Goal: Communication & Community: Answer question/provide support

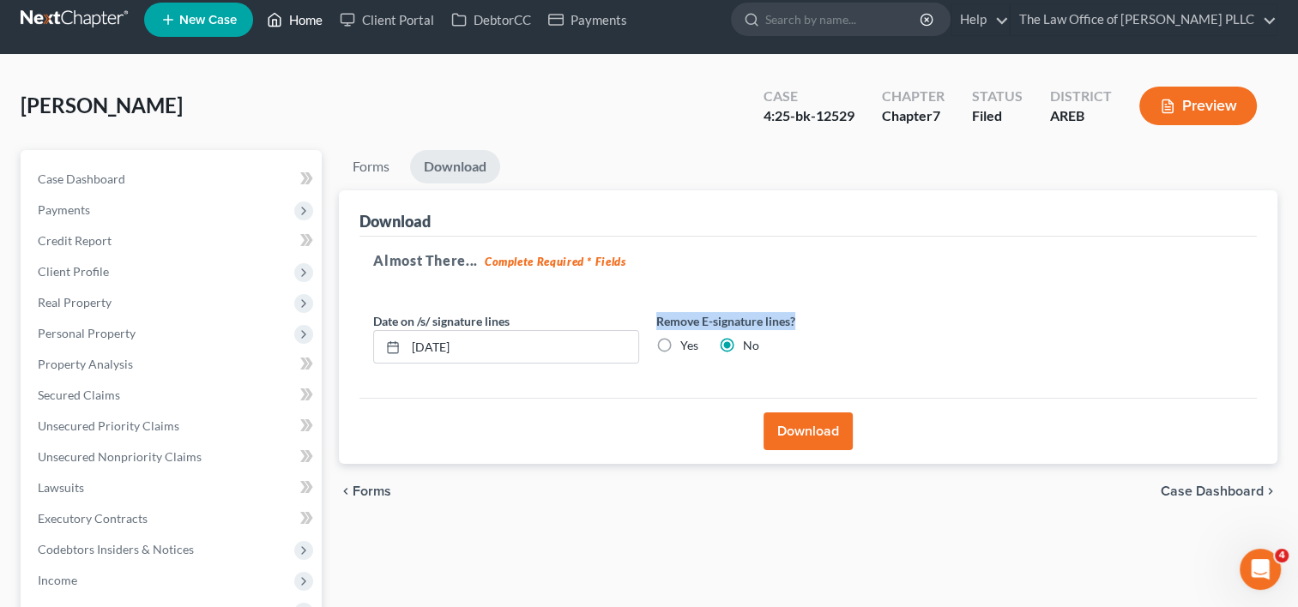
click at [319, 28] on link "Home" at bounding box center [294, 19] width 73 height 31
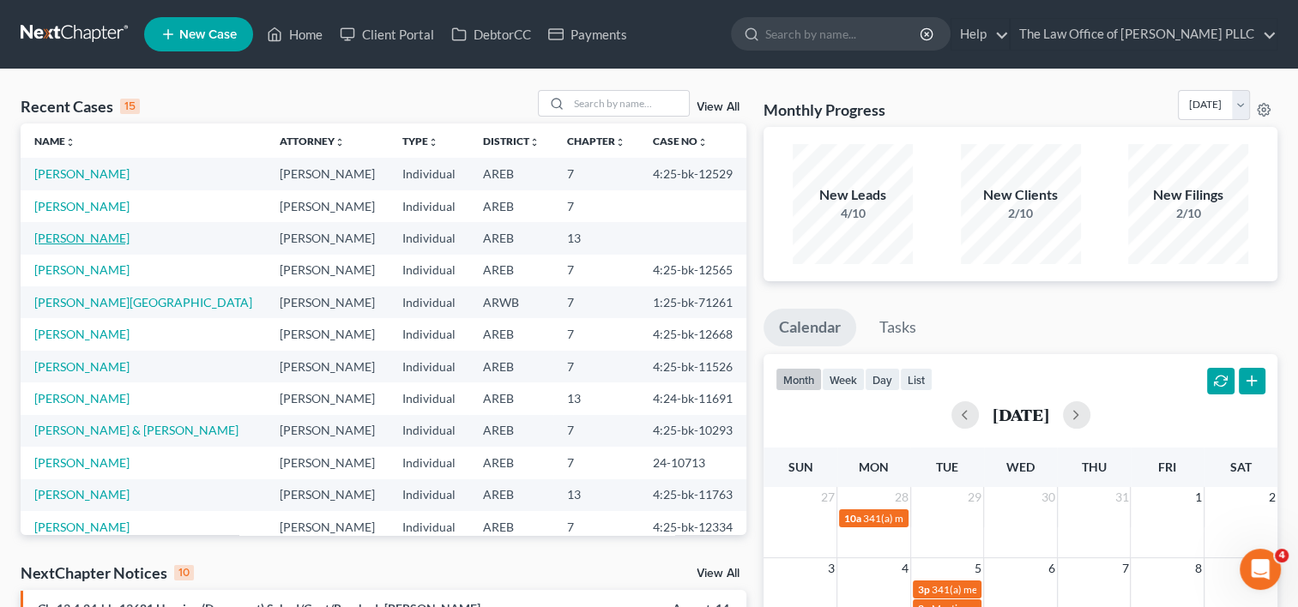
click at [93, 237] on link "Hattison, Kimberly" at bounding box center [81, 238] width 95 height 15
select select "6"
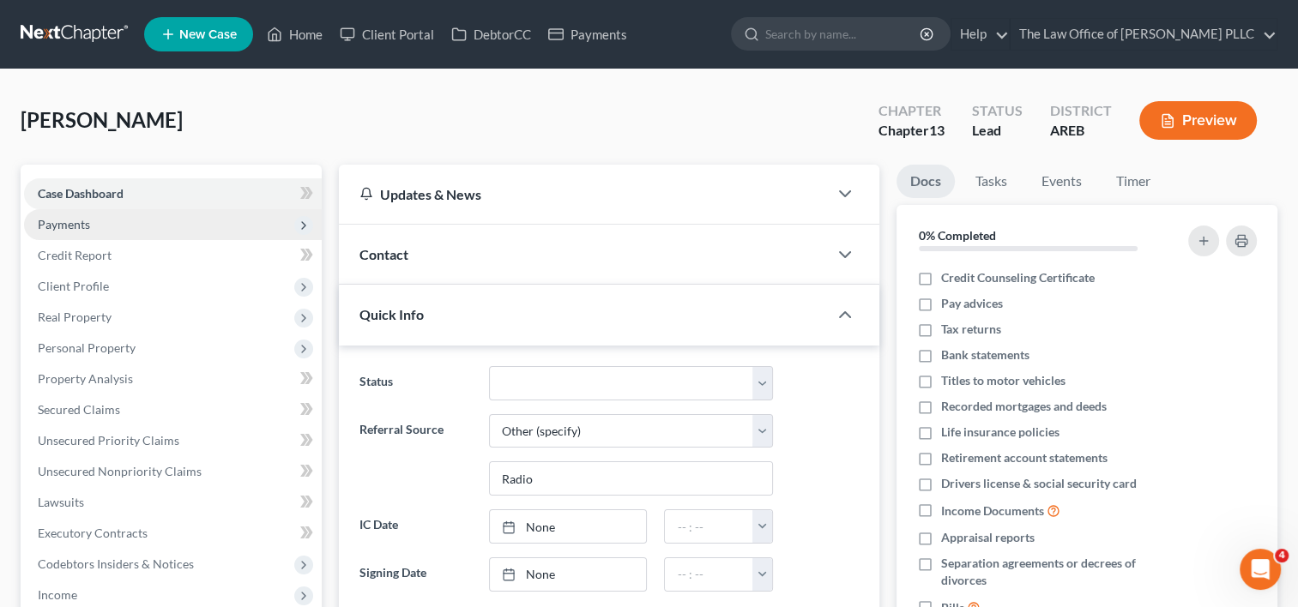
click at [109, 226] on span "Payments" at bounding box center [173, 224] width 298 height 31
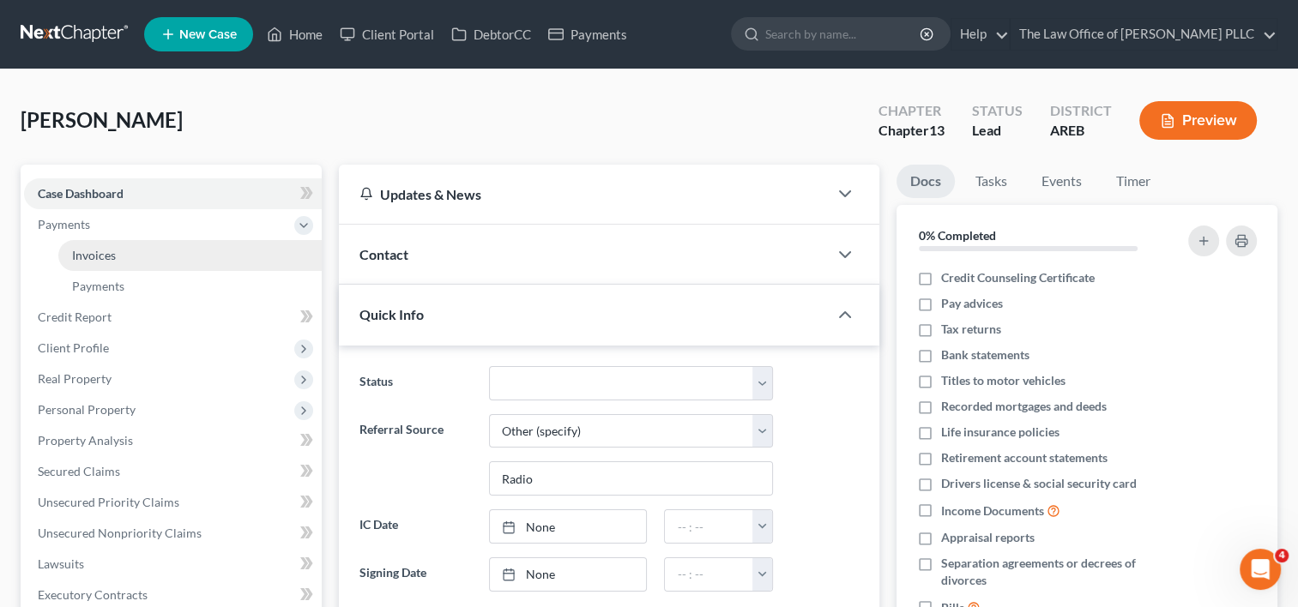
click at [112, 250] on span "Invoices" at bounding box center [94, 255] width 44 height 15
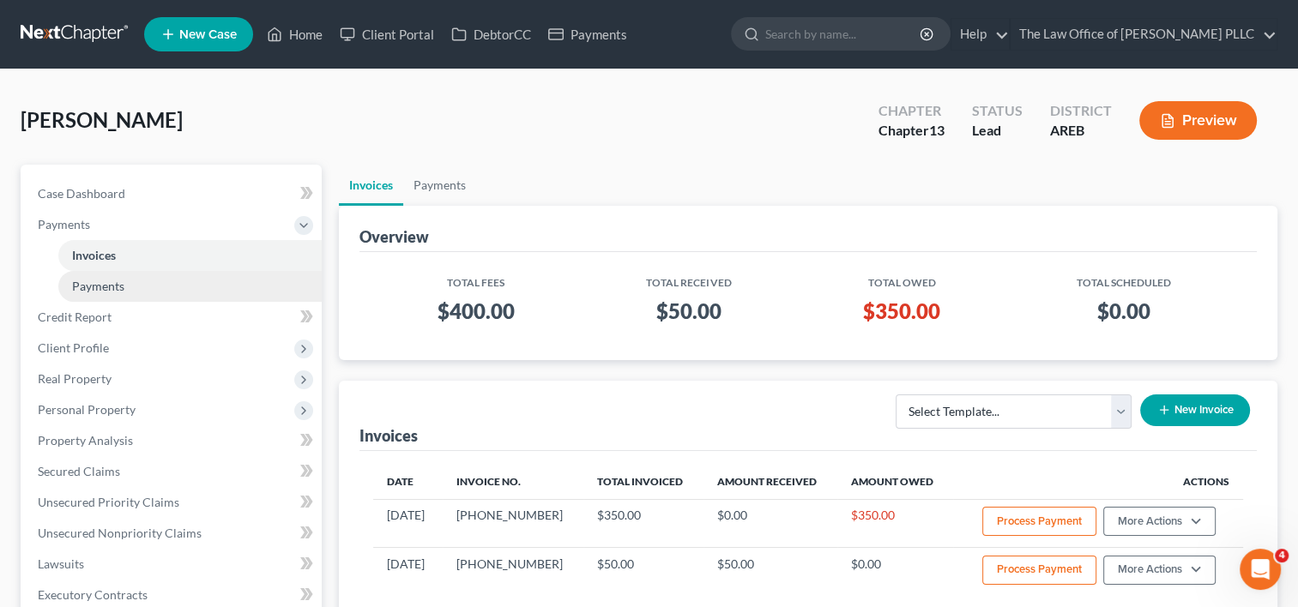
click at [113, 285] on span "Payments" at bounding box center [98, 286] width 52 height 15
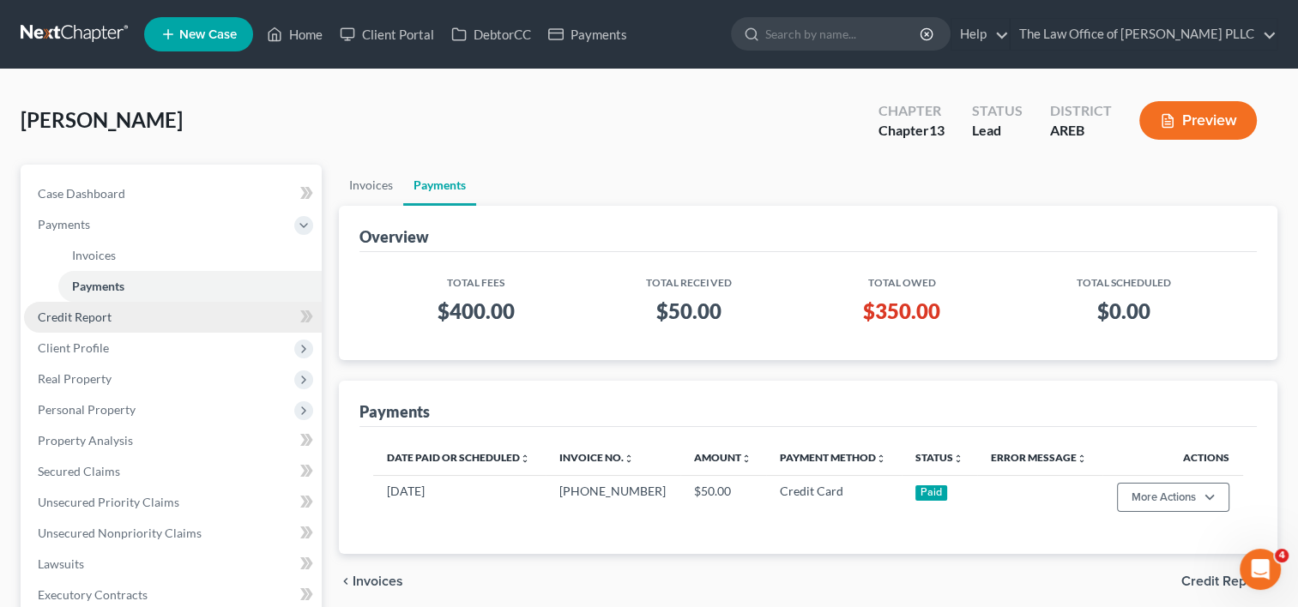
click at [108, 311] on span "Credit Report" at bounding box center [75, 317] width 74 height 15
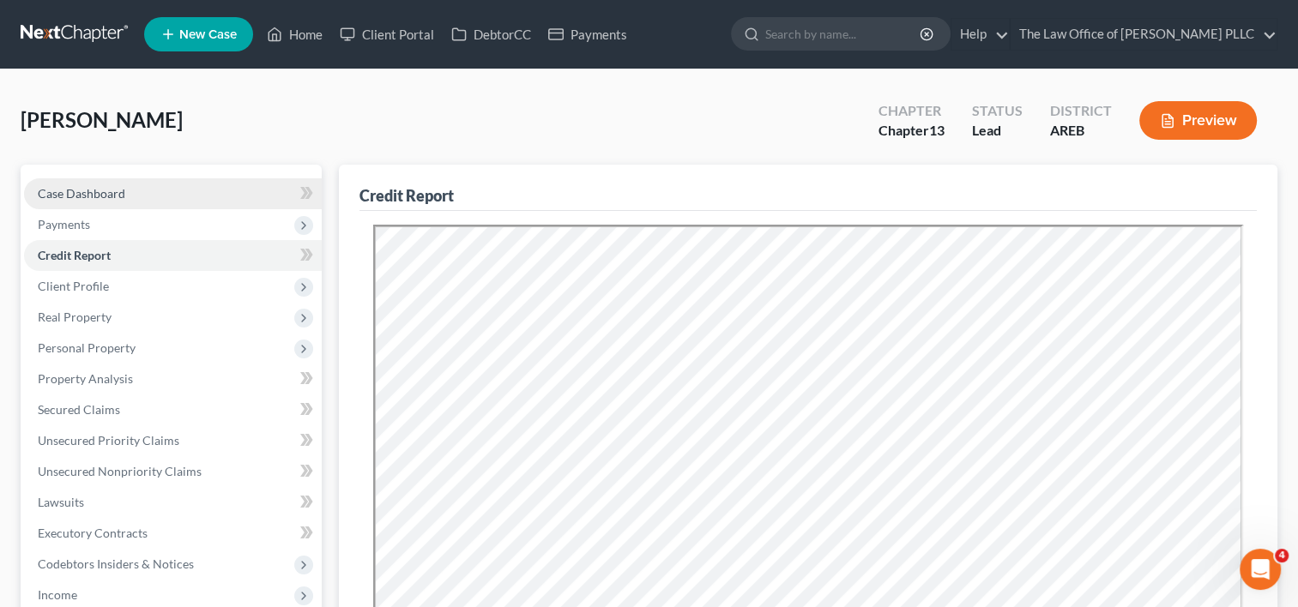
click at [262, 196] on link "Case Dashboard" at bounding box center [173, 193] width 298 height 31
select select "6"
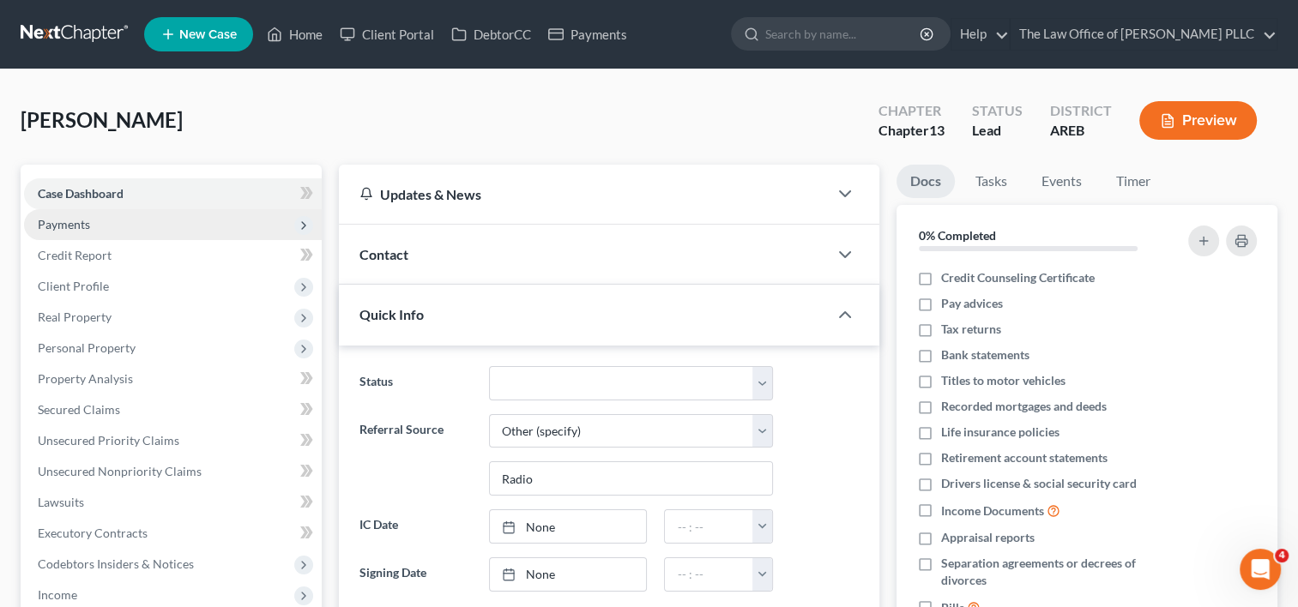
click at [172, 230] on span "Payments" at bounding box center [173, 224] width 298 height 31
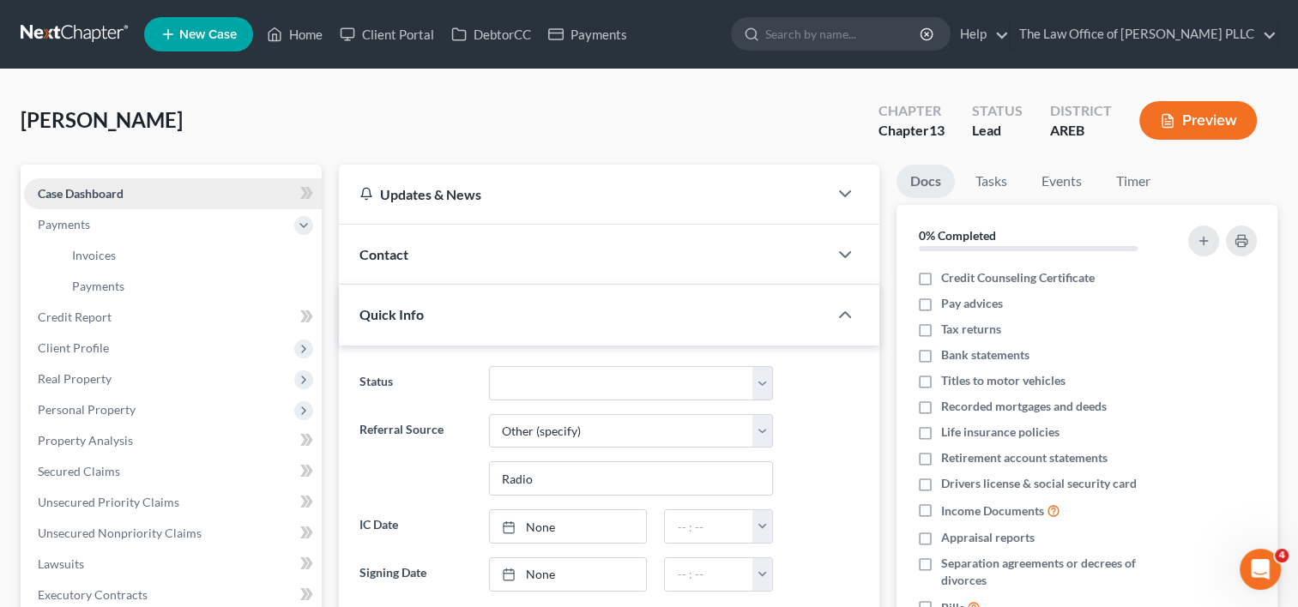
click at [189, 195] on link "Case Dashboard" at bounding box center [173, 193] width 298 height 31
click at [393, 248] on span "Contact" at bounding box center [383, 254] width 49 height 16
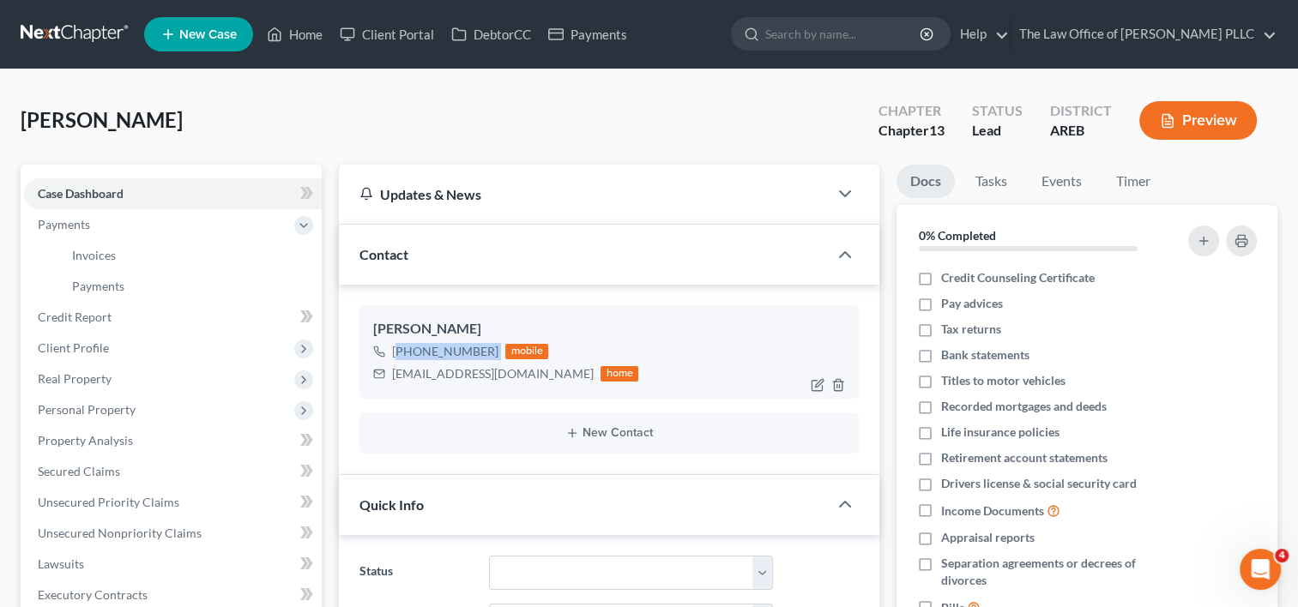
drag, startPoint x: 495, startPoint y: 351, endPoint x: 400, endPoint y: 351, distance: 95.2
click at [400, 351] on div "+1 (501) 838-7524 mobile" at bounding box center [505, 351] width 265 height 22
copy div "1 (501) 838-7524"
click at [303, 36] on link "Home" at bounding box center [294, 34] width 73 height 31
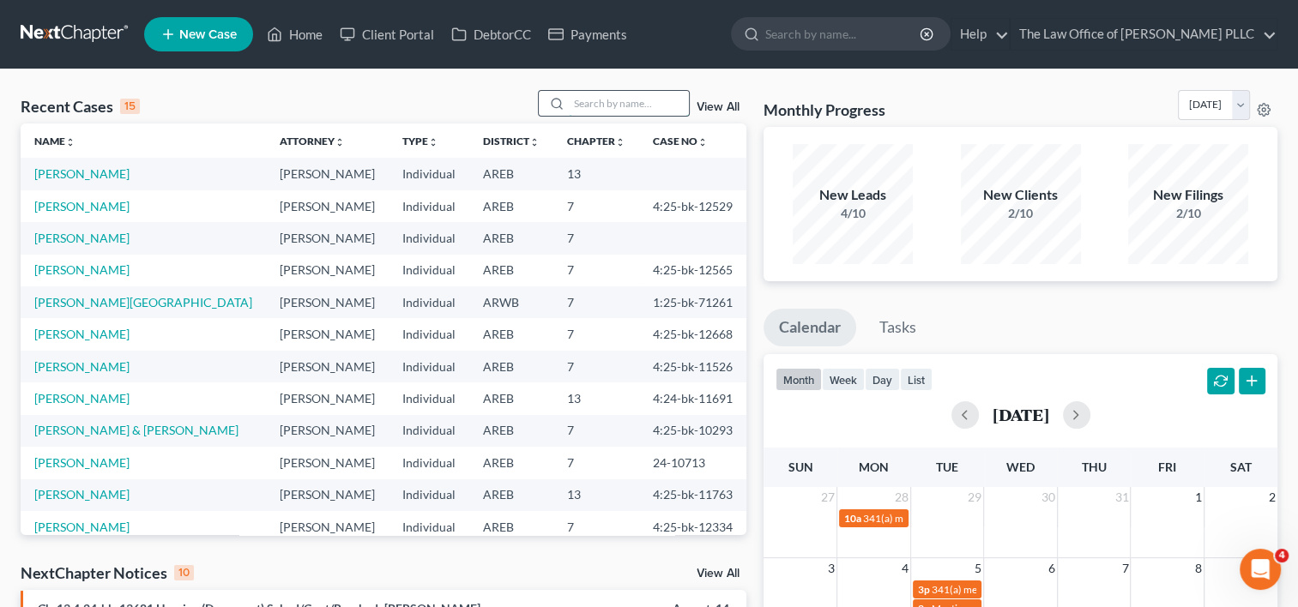
click at [575, 105] on input "search" at bounding box center [629, 103] width 120 height 25
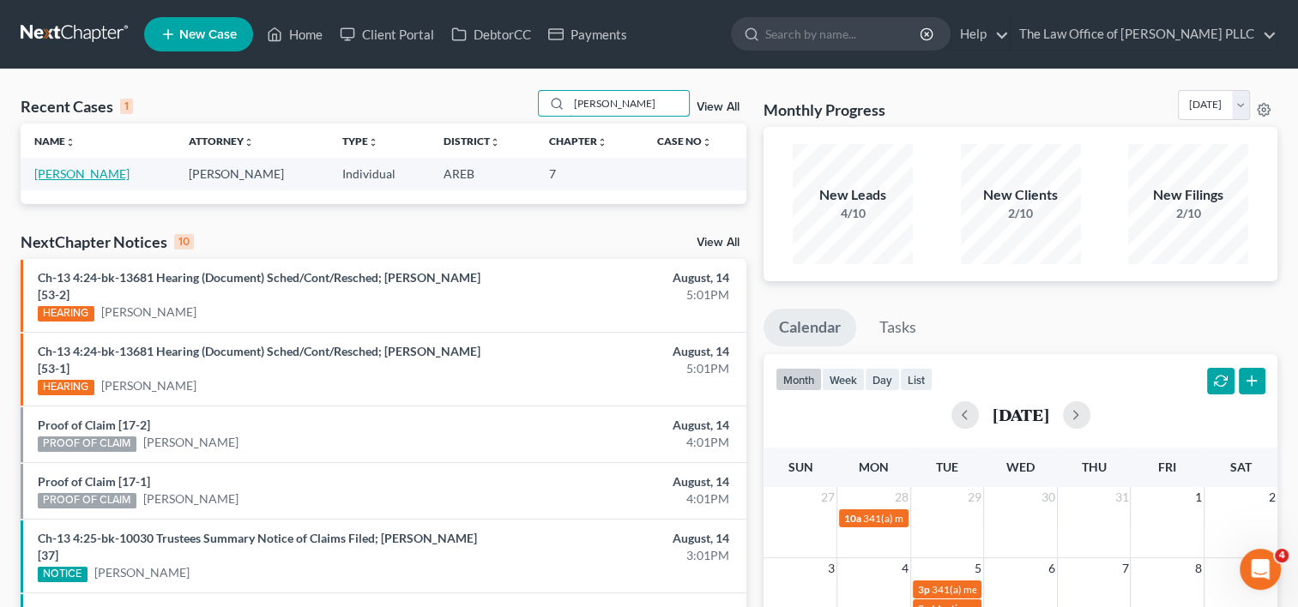
type input "tindle"
click at [87, 171] on link "Tindle, Jenifer" at bounding box center [81, 173] width 95 height 15
select select "0"
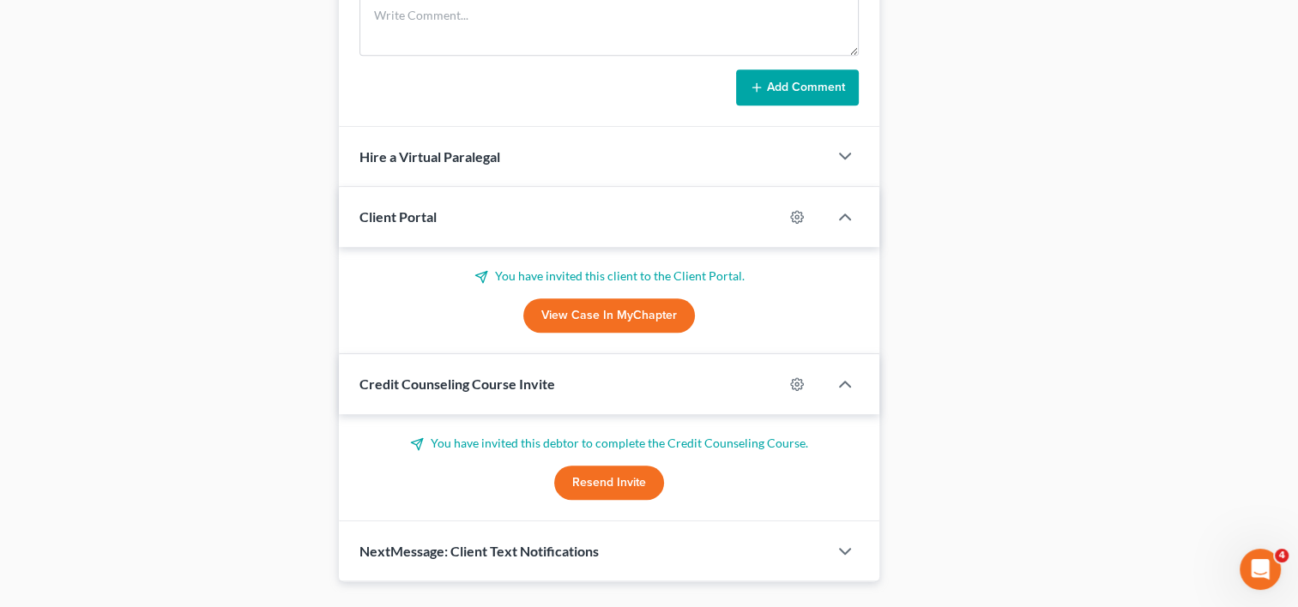
scroll to position [1046, 0]
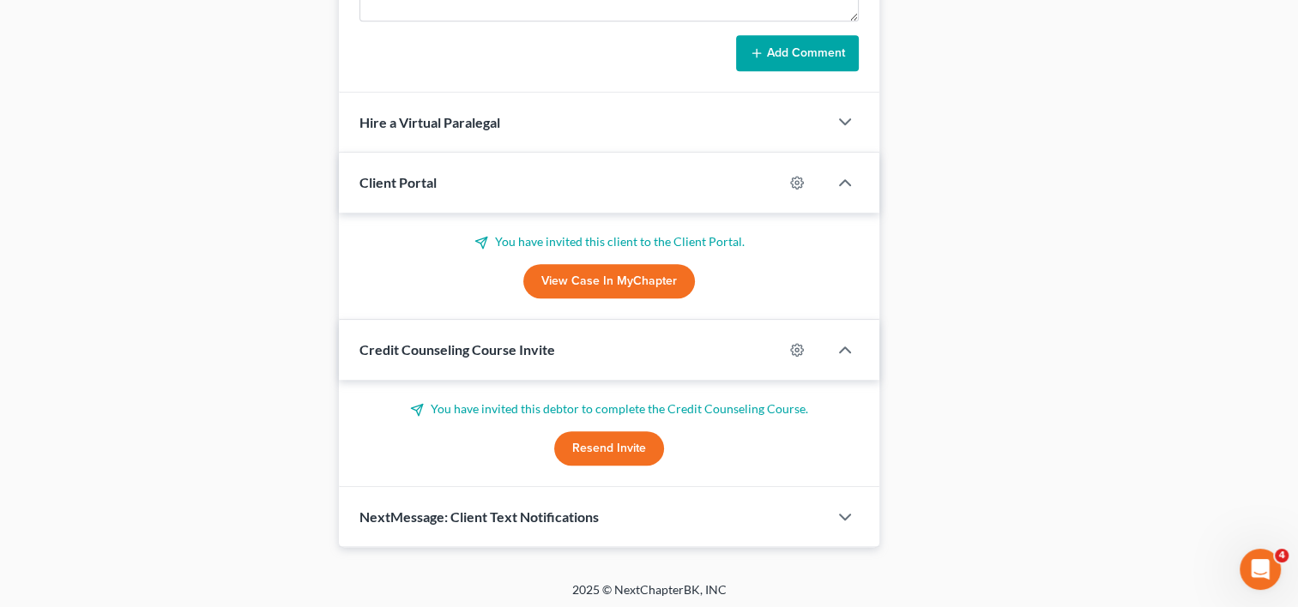
click at [825, 531] on div "NextMessage: Client Text Notifications" at bounding box center [583, 516] width 489 height 59
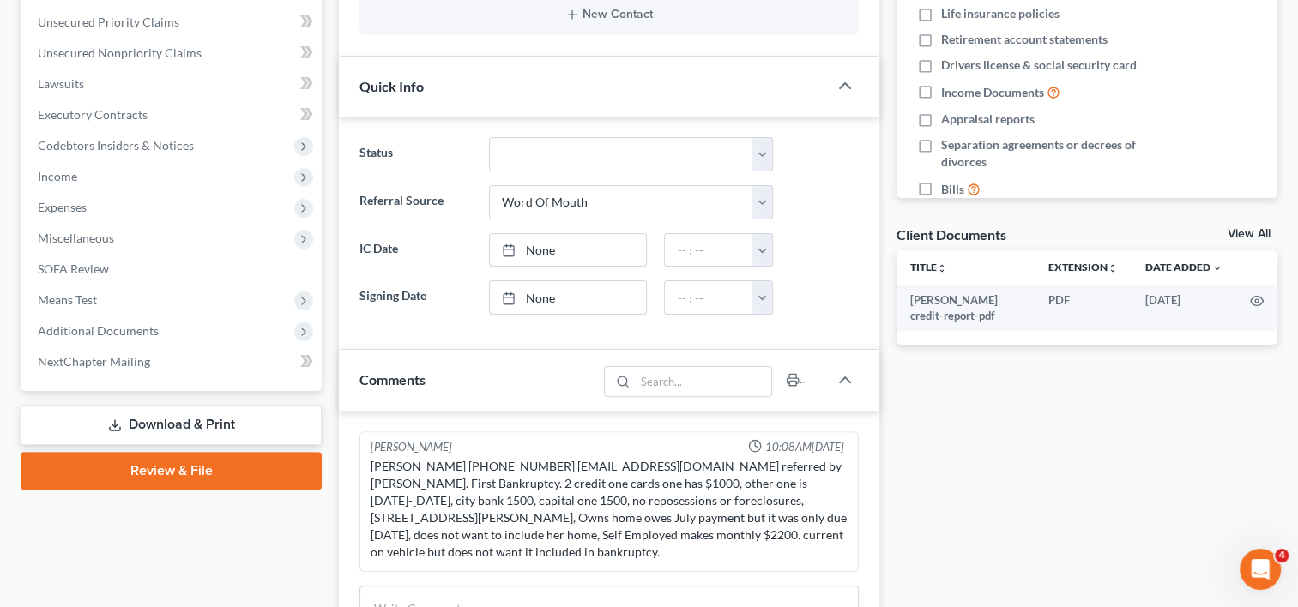
scroll to position [0, 0]
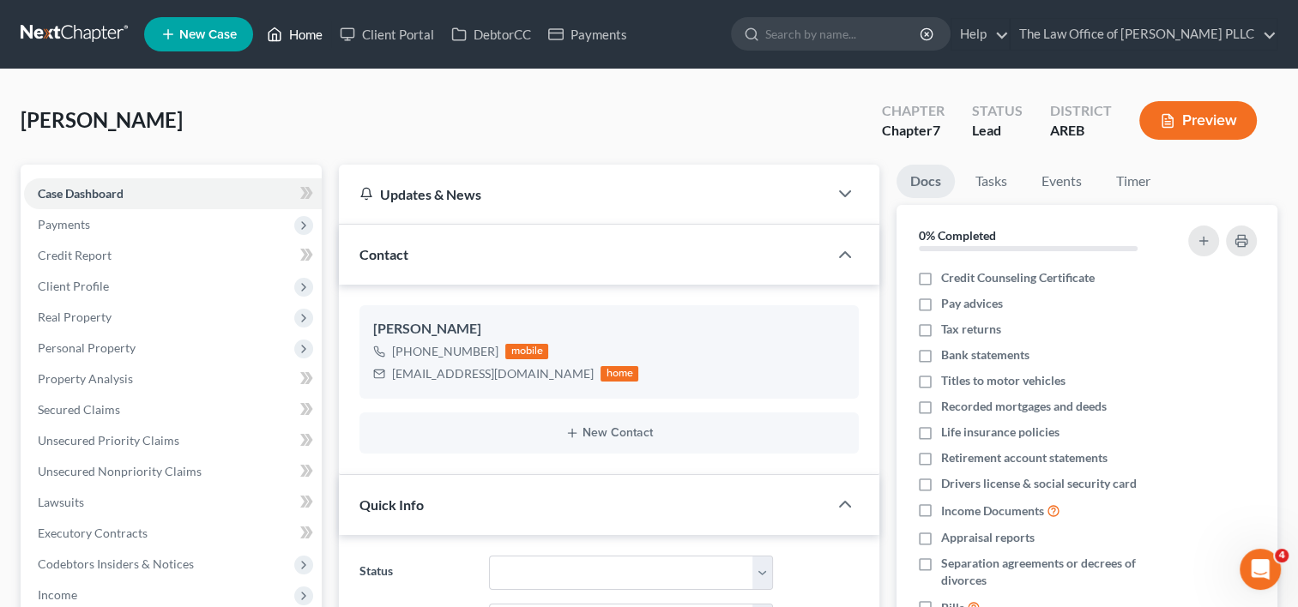
click at [307, 41] on link "Home" at bounding box center [294, 34] width 73 height 31
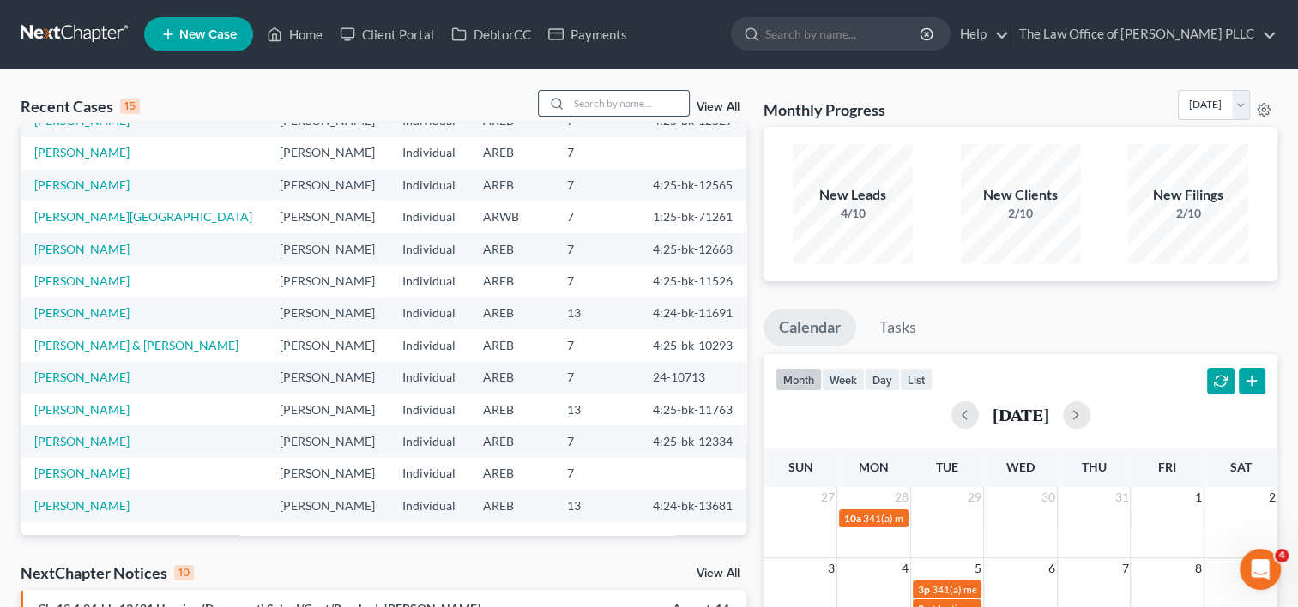
click at [649, 101] on input "search" at bounding box center [629, 103] width 120 height 25
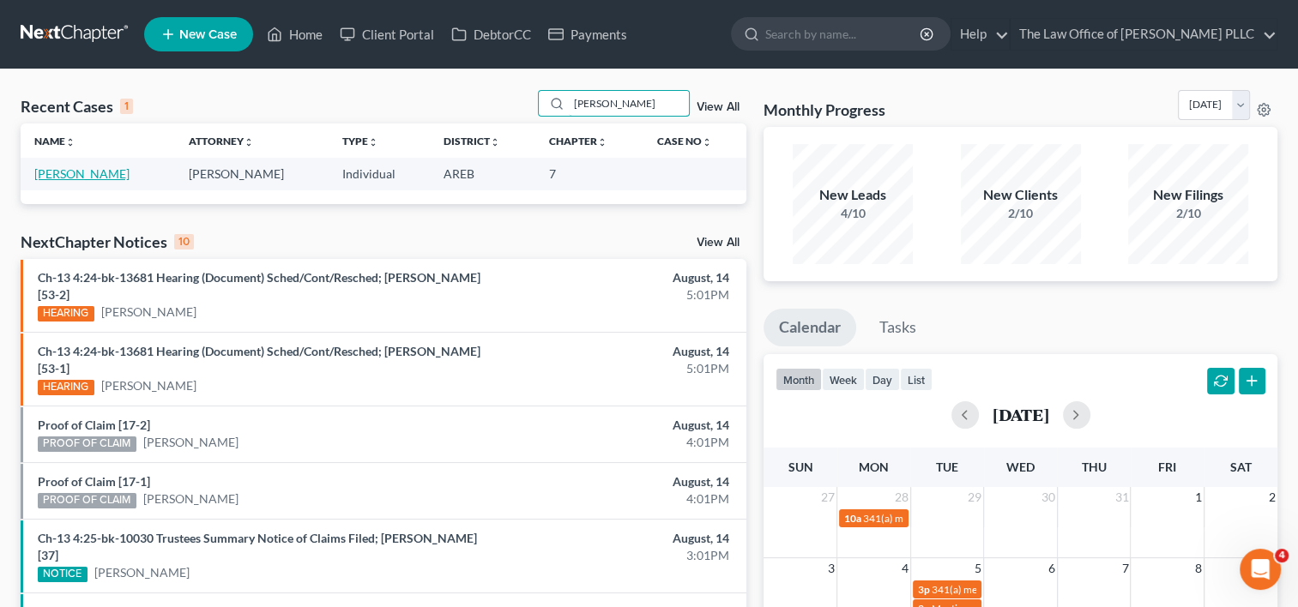
type input "burrell"
click at [81, 172] on link "Burrell, Tanesha" at bounding box center [81, 173] width 95 height 15
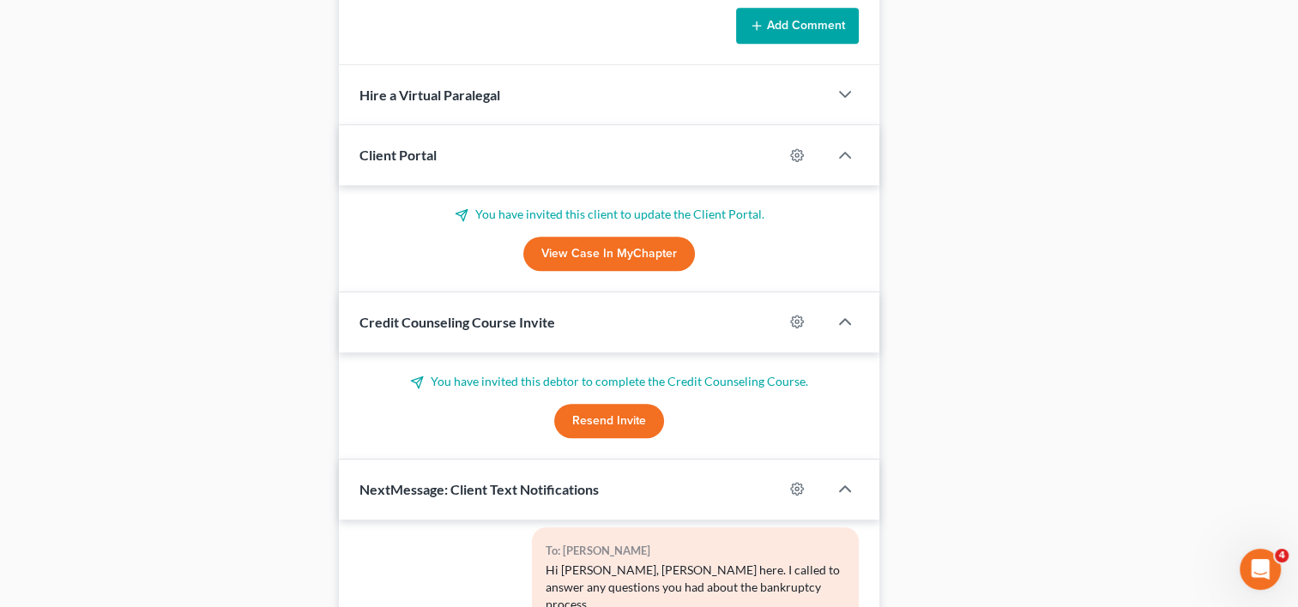
scroll to position [1267, 0]
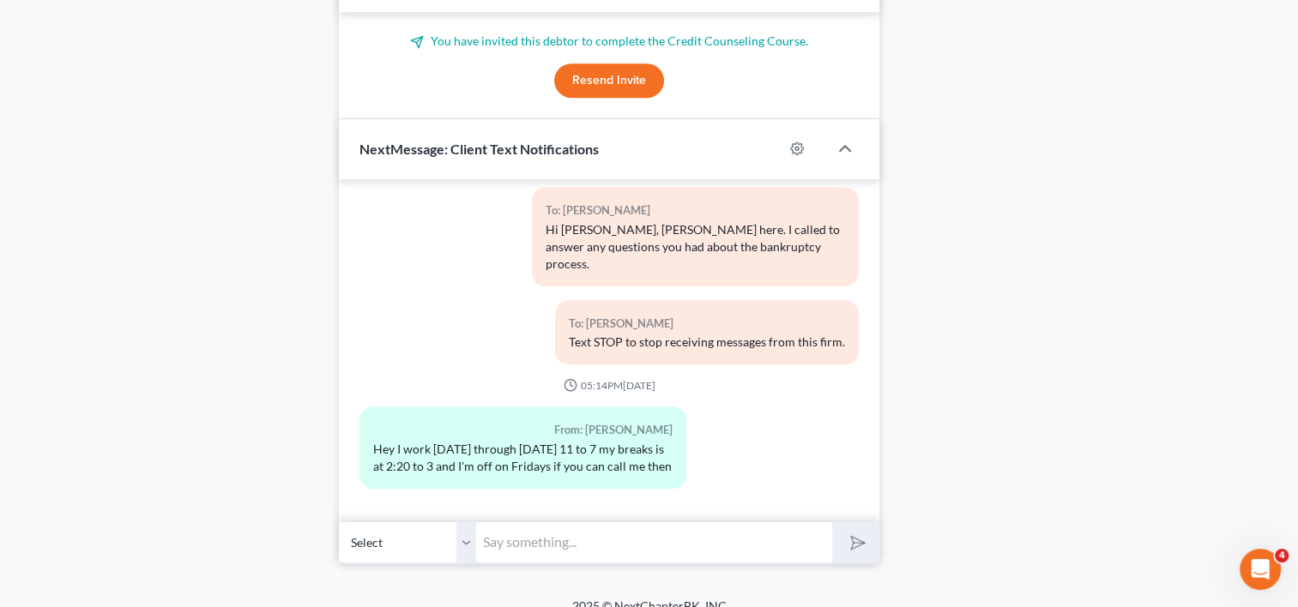
click at [551, 526] on input "text" at bounding box center [654, 542] width 356 height 42
type input "Yes maam. We will try you tomorrow."
click at [832, 522] on button "submit" at bounding box center [855, 542] width 47 height 40
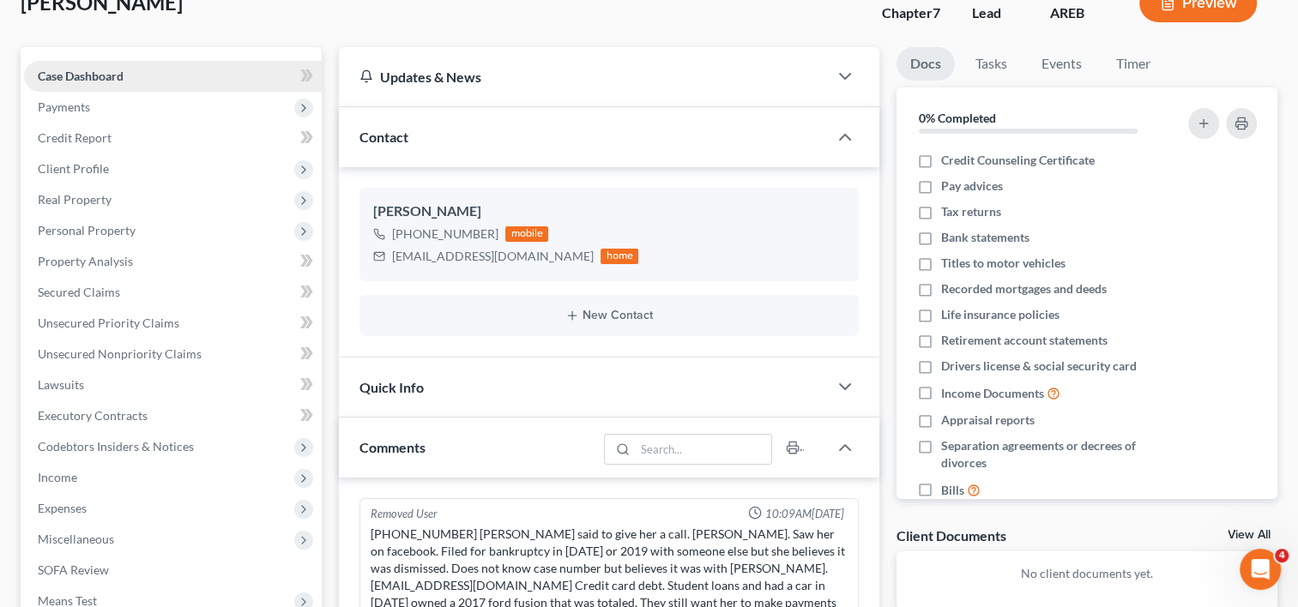
scroll to position [0, 0]
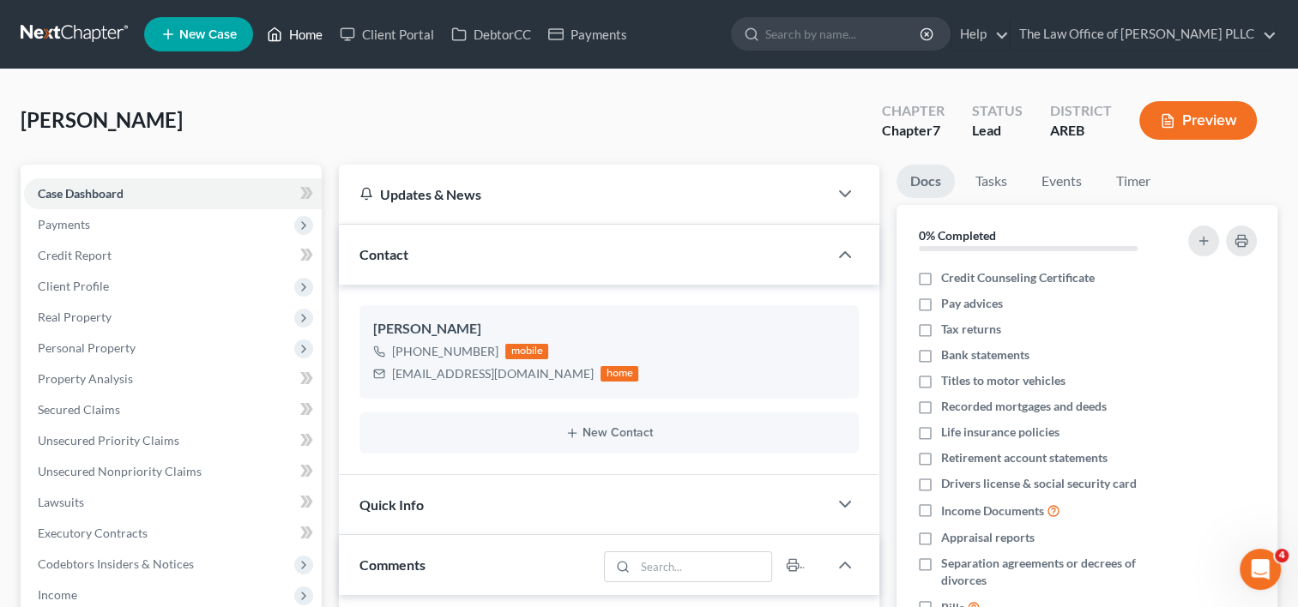
click at [317, 36] on link "Home" at bounding box center [294, 34] width 73 height 31
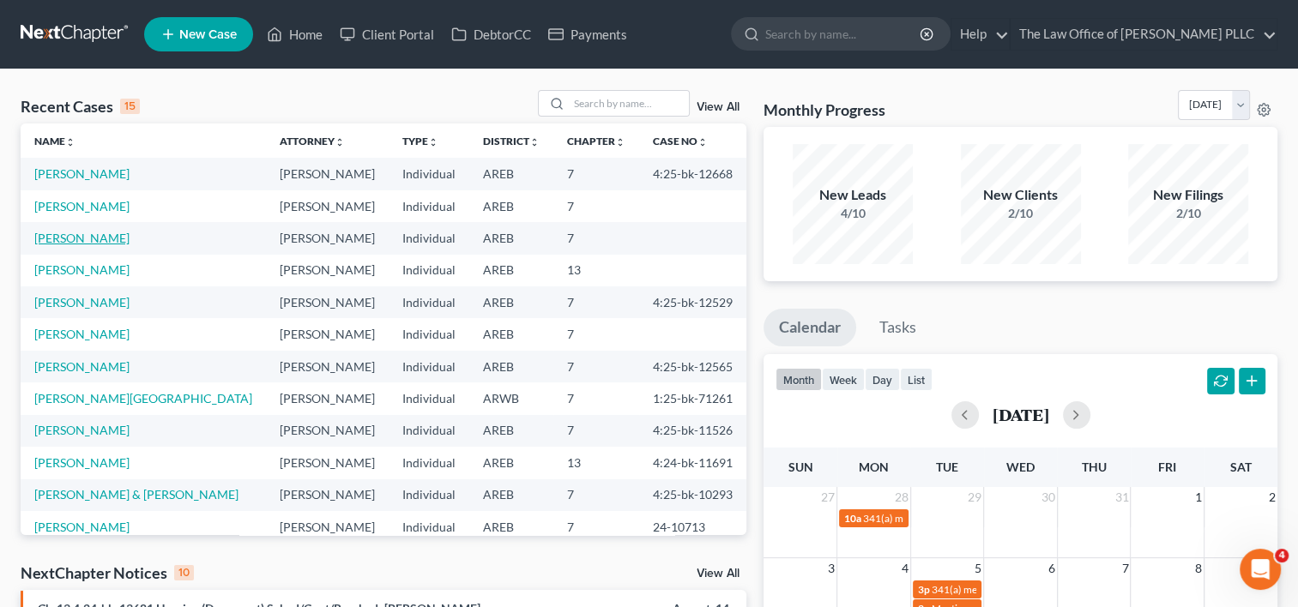
click at [87, 235] on link "Tindle, Jenifer" at bounding box center [81, 238] width 95 height 15
select select "0"
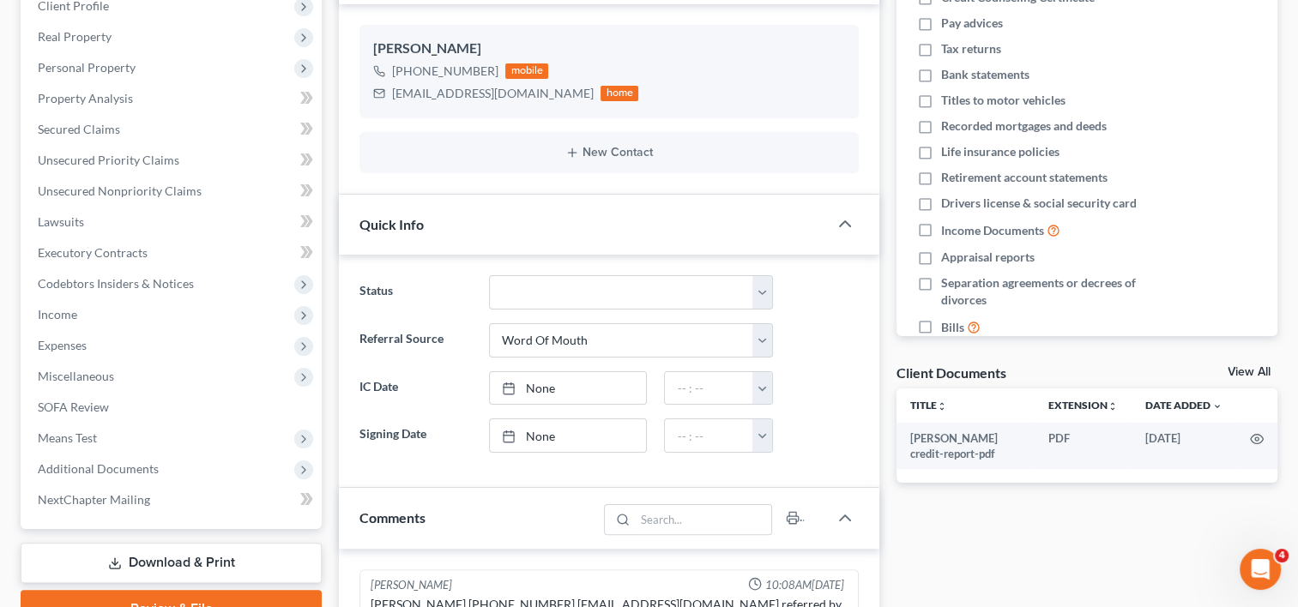
scroll to position [20, 0]
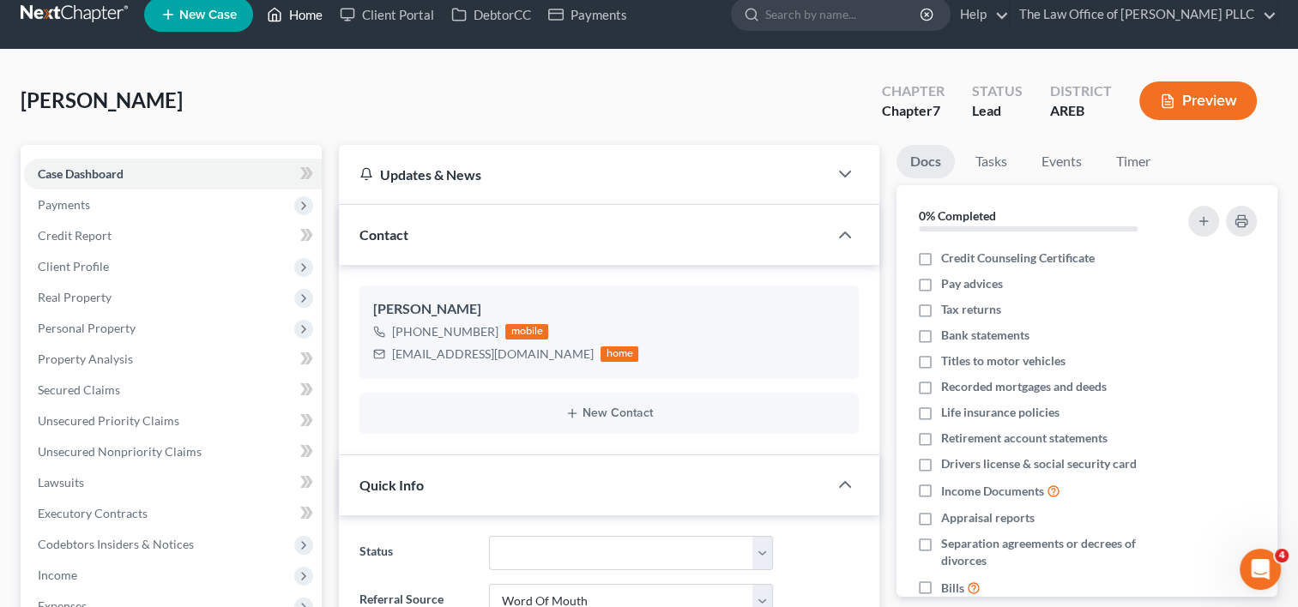
click at [312, 14] on link "Home" at bounding box center [294, 14] width 73 height 31
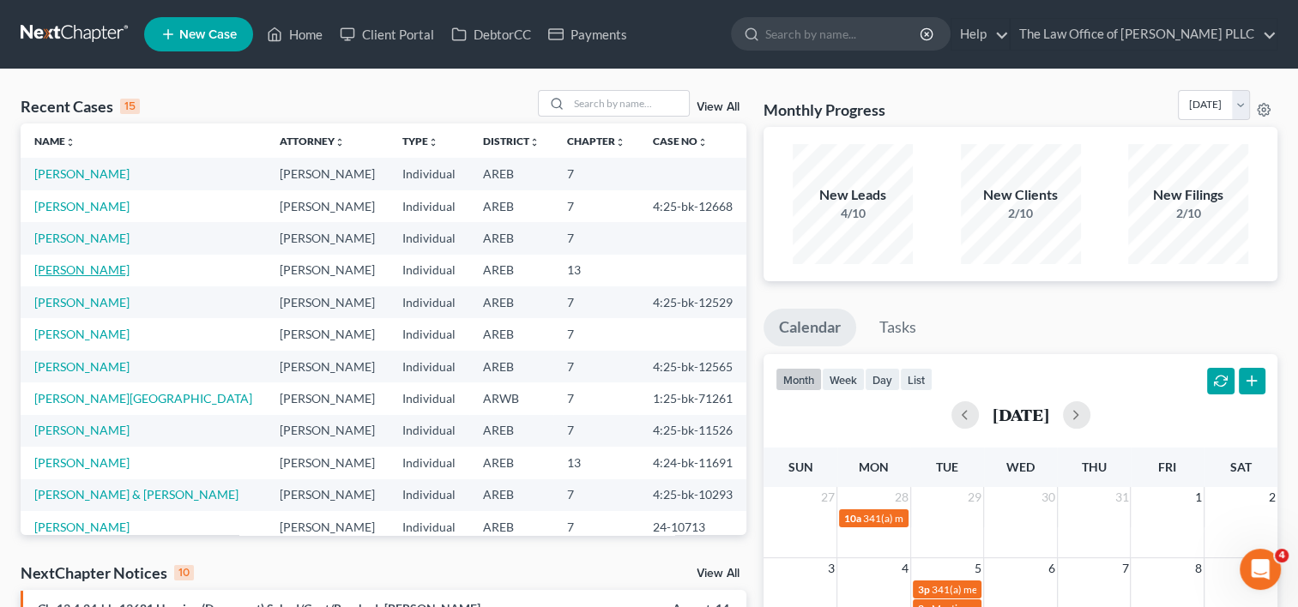
click at [104, 270] on link "Hattison, Kimberly" at bounding box center [81, 269] width 95 height 15
select select "6"
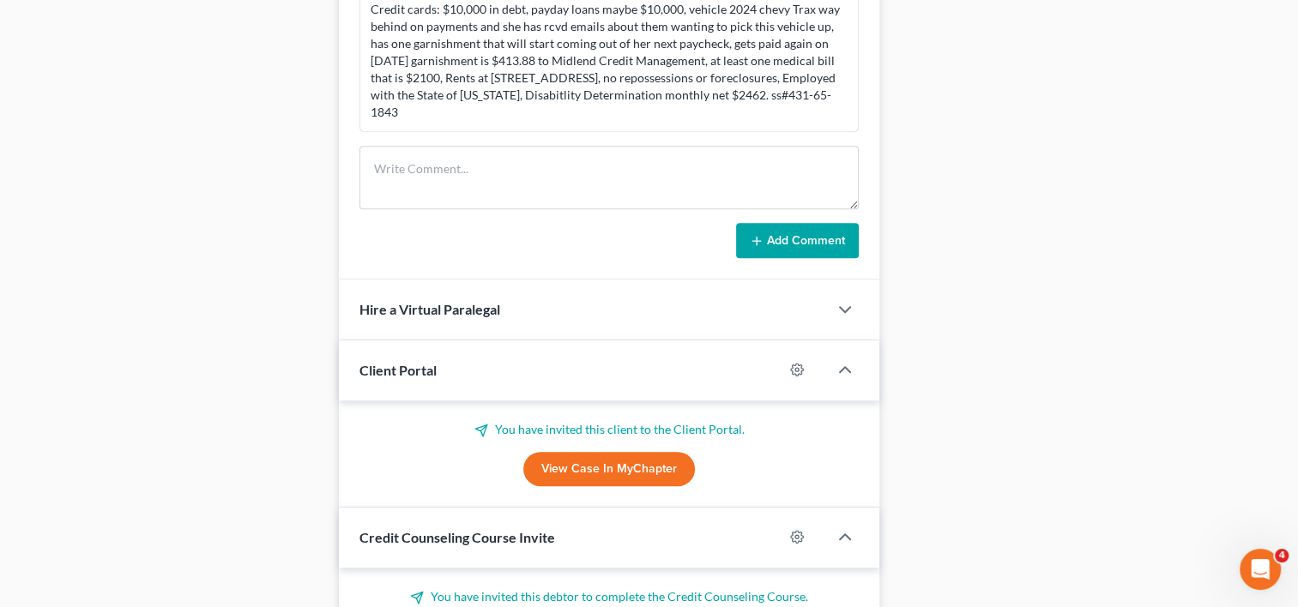
scroll to position [1162, 0]
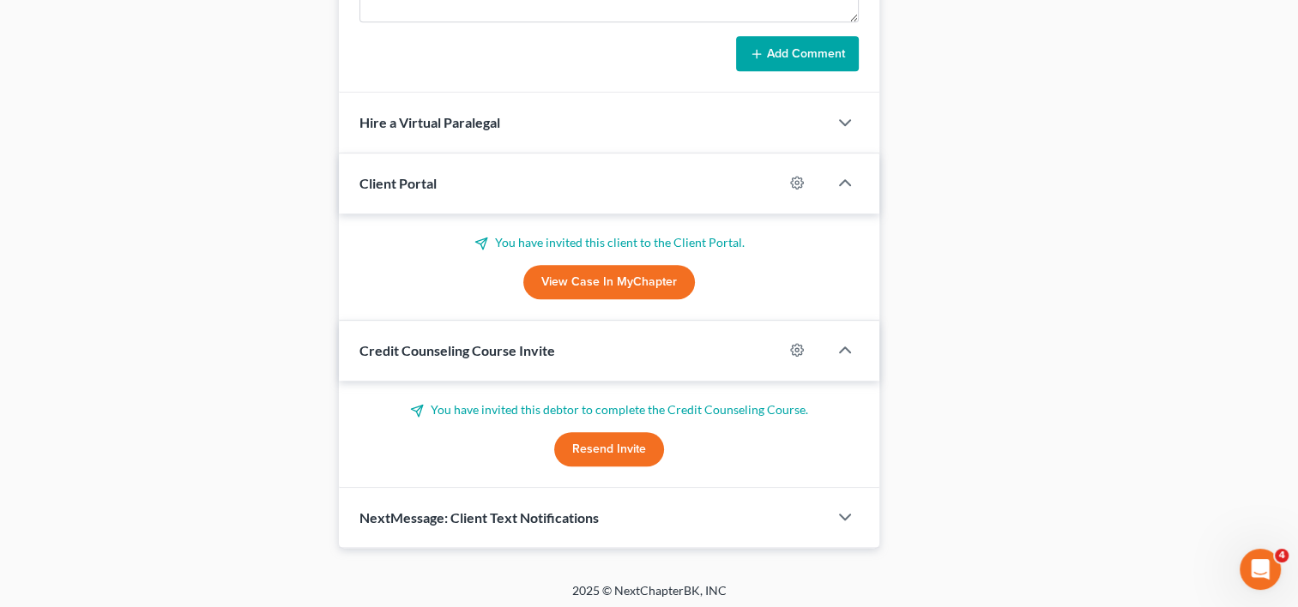
click at [570, 501] on div "NextMessage: Client Text Notifications" at bounding box center [583, 517] width 489 height 59
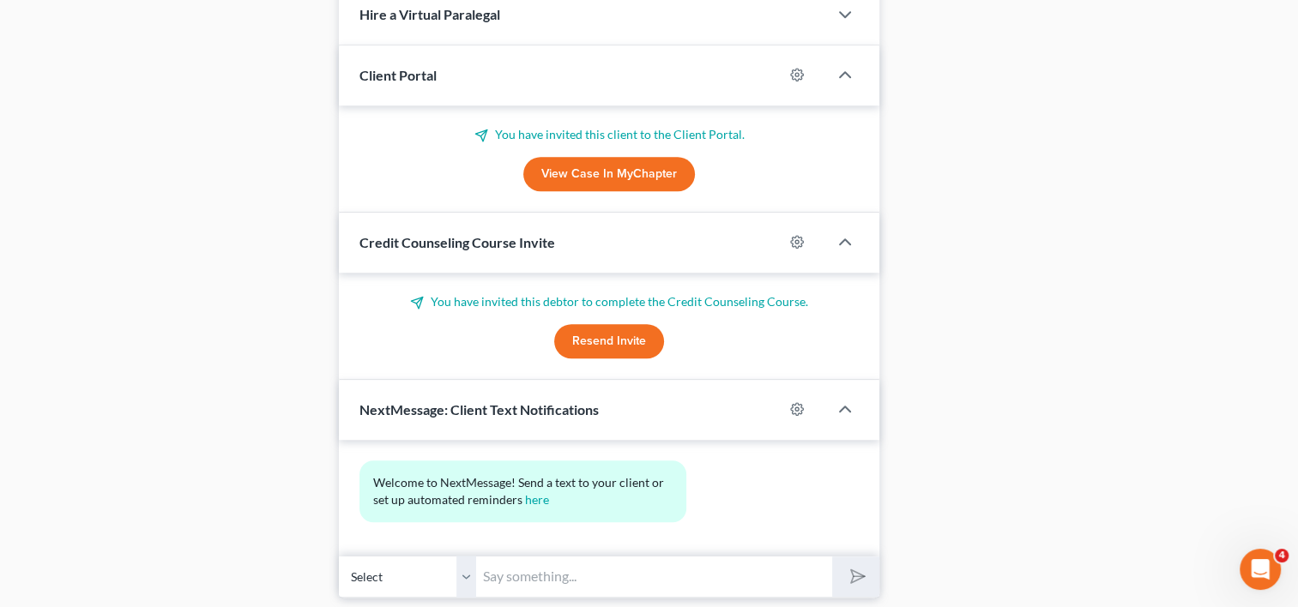
scroll to position [1320, 0]
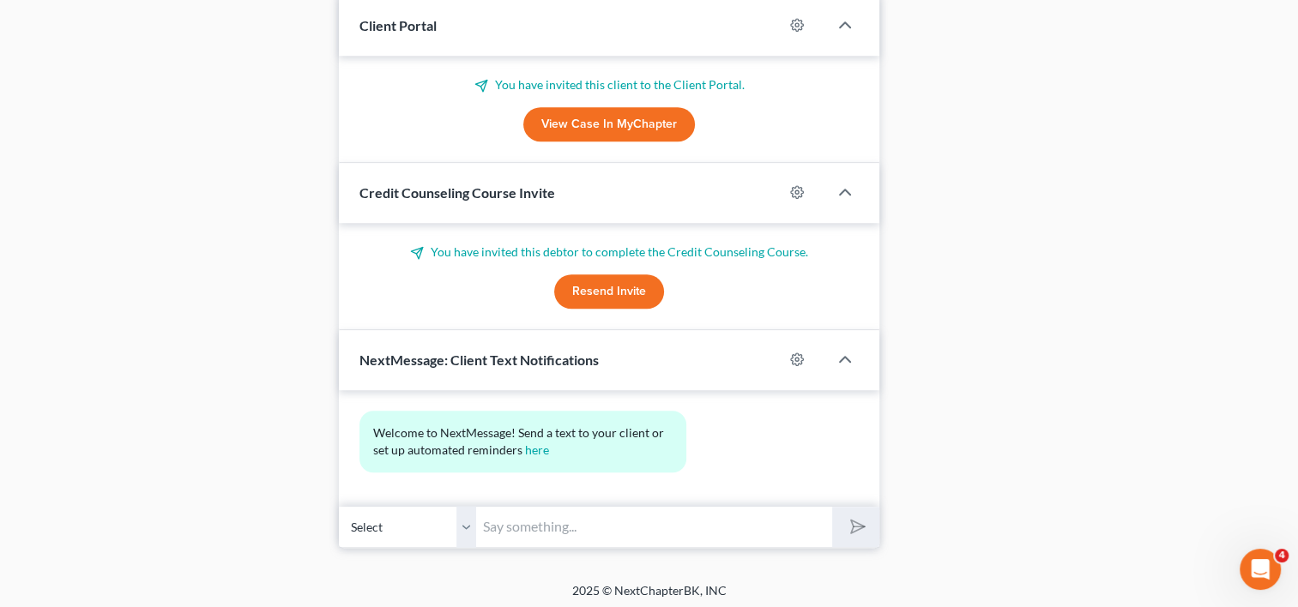
click at [727, 445] on div "Welcome to NextMessage! Send a text to your client or set up automated reminder…" at bounding box center [609, 448] width 516 height 75
click at [842, 358] on icon "button" at bounding box center [844, 359] width 21 height 21
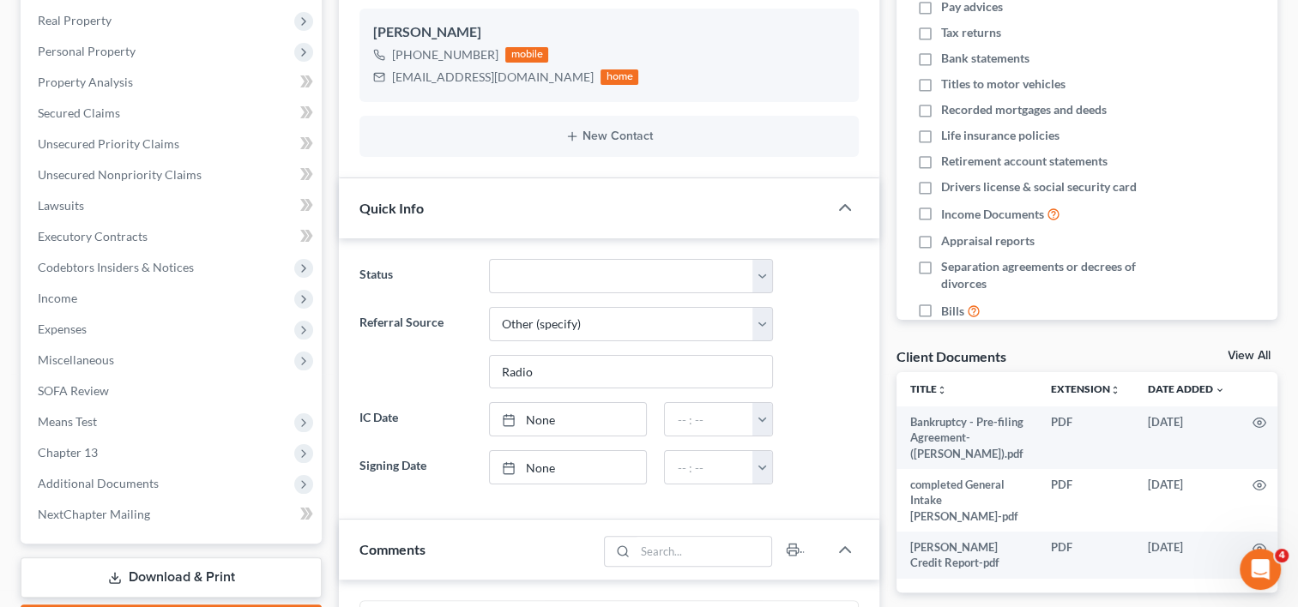
scroll to position [0, 0]
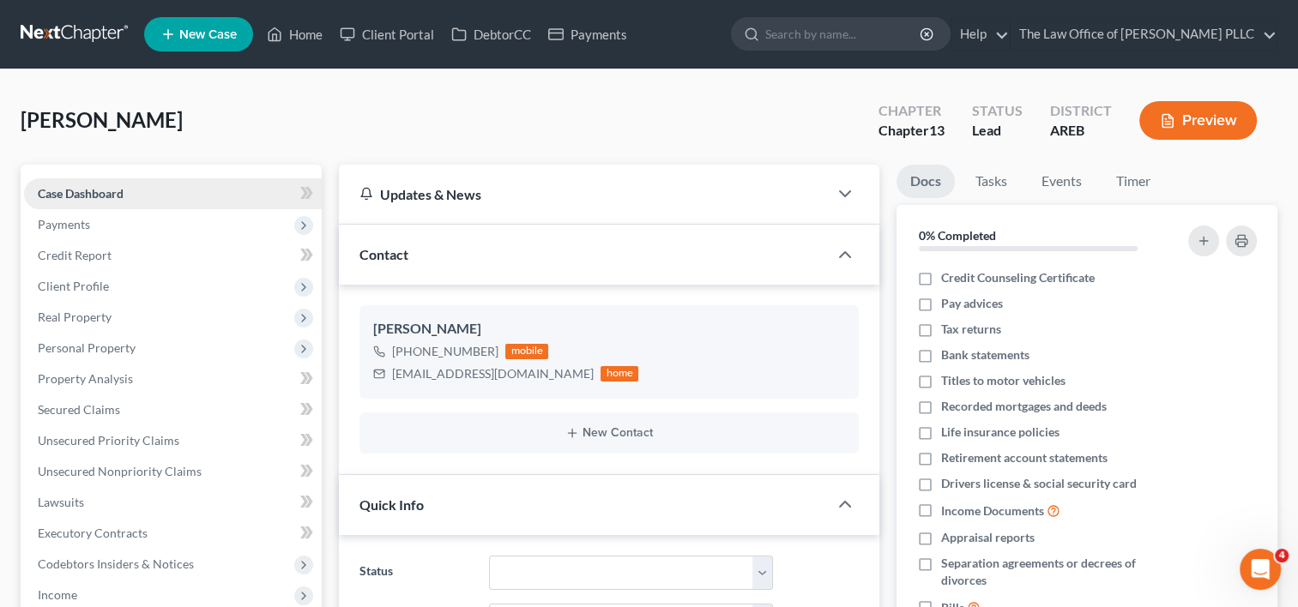
click at [107, 190] on span "Case Dashboard" at bounding box center [81, 193] width 86 height 15
click at [302, 37] on link "Home" at bounding box center [294, 34] width 73 height 31
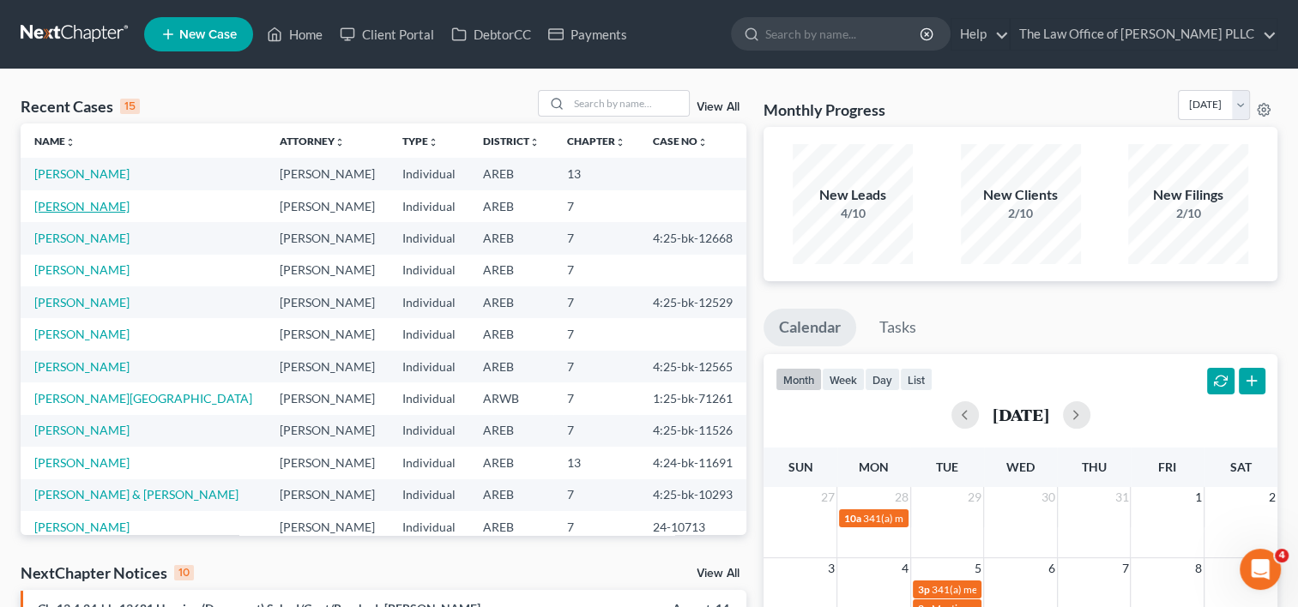
click at [94, 207] on link "Tindle, Jenifer" at bounding box center [81, 206] width 95 height 15
select select "0"
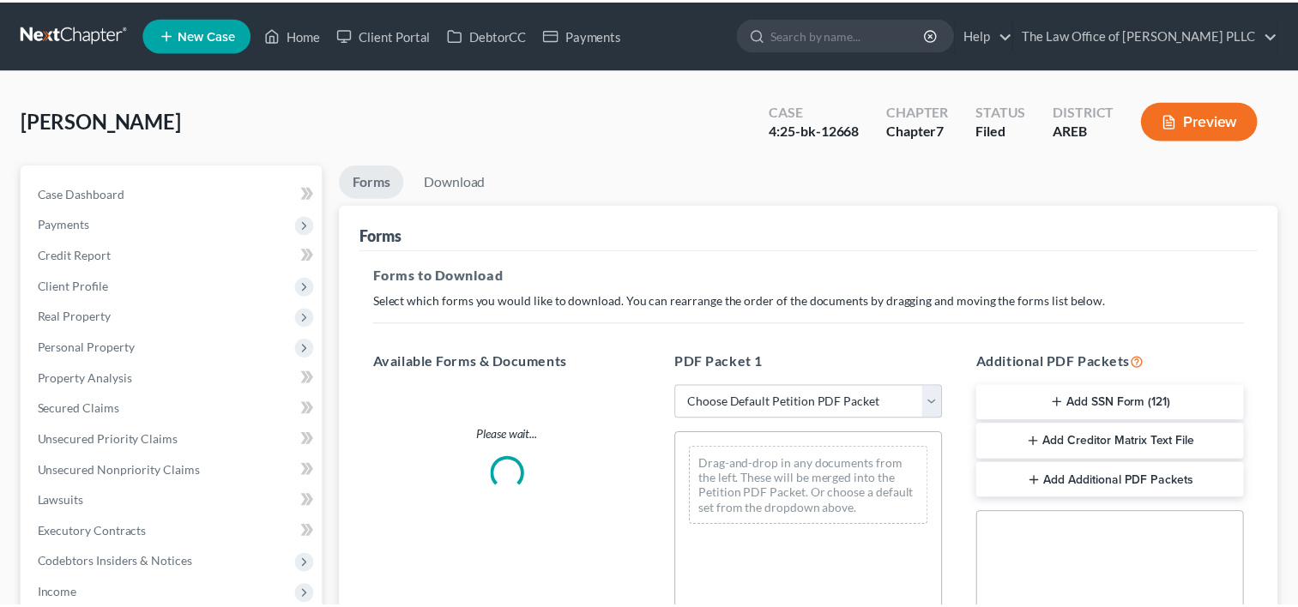
scroll to position [115, 0]
